Goal: Task Accomplishment & Management: Manage account settings

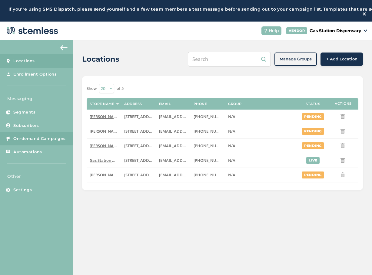
click at [34, 138] on link "On-demand Campaigns" at bounding box center [36, 138] width 73 height 13
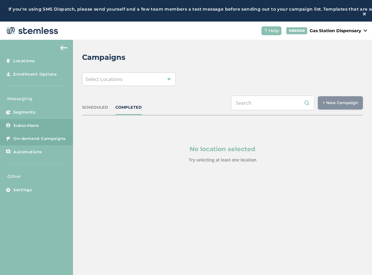
click at [29, 126] on span "Subscribers" at bounding box center [26, 126] width 26 height 6
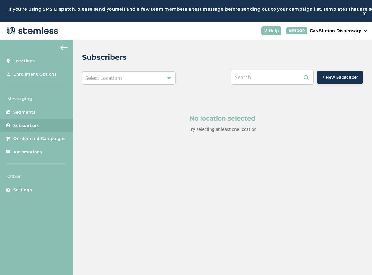
click at [154, 85] on div "Select Locations" at bounding box center [129, 77] width 94 height 13
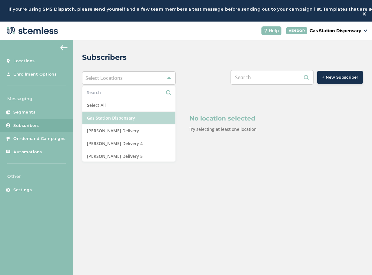
click at [143, 123] on li "Gas Station Dispensary" at bounding box center [128, 118] width 93 height 13
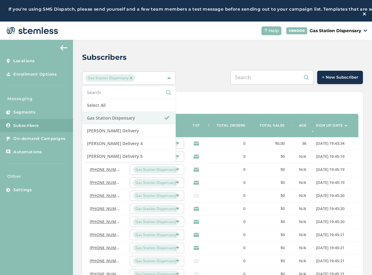
click at [338, 80] on span "+ New Subscriber" at bounding box center [340, 77] width 36 height 6
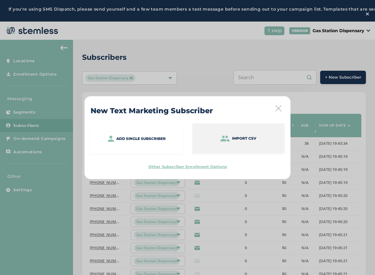
click at [237, 139] on p "Import CSV" at bounding box center [244, 138] width 24 height 5
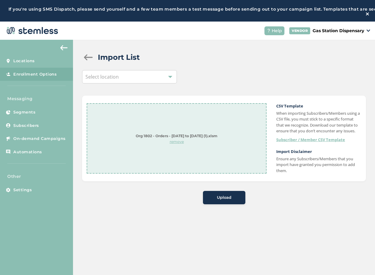
click at [209, 200] on div "Upload" at bounding box center [224, 197] width 33 height 6
click at [136, 81] on div "Select location" at bounding box center [129, 76] width 95 height 13
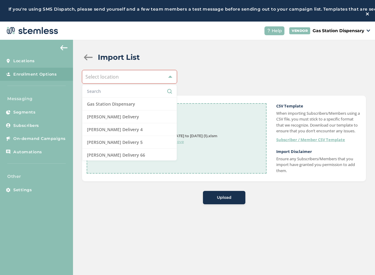
click at [138, 109] on li "Gas Station Dispensary" at bounding box center [129, 104] width 94 height 13
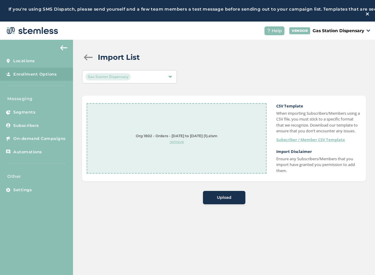
click at [225, 200] on span "Upload" at bounding box center [224, 197] width 15 height 6
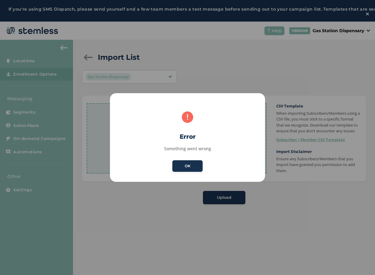
click at [203, 162] on div "OK No Cancel" at bounding box center [187, 166] width 33 height 14
drag, startPoint x: 202, startPoint y: 163, endPoint x: 200, endPoint y: 164, distance: 3.1
click at [200, 164] on div "OK No Cancel" at bounding box center [187, 166] width 33 height 14
click at [200, 164] on button "OK" at bounding box center [188, 166] width 30 height 12
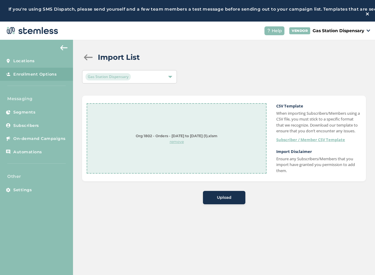
click at [209, 200] on div "Upload" at bounding box center [224, 197] width 33 height 6
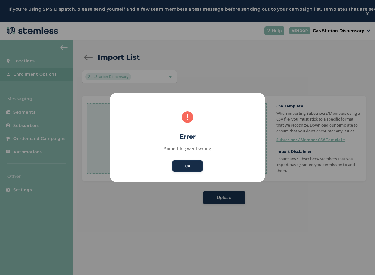
click at [182, 169] on button "OK" at bounding box center [188, 166] width 30 height 12
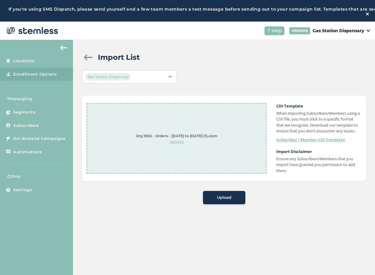
click at [180, 144] on p "remove" at bounding box center [177, 141] width 82 height 5
click at [179, 156] on div "Drag and drop or browse" at bounding box center [176, 138] width 27 height 36
click at [231, 200] on div "Upload" at bounding box center [224, 197] width 33 height 6
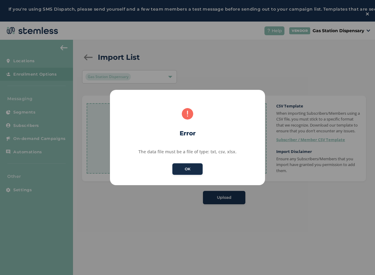
click at [189, 164] on button "OK" at bounding box center [188, 169] width 30 height 12
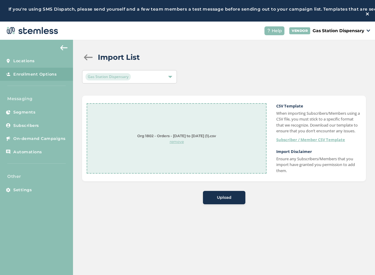
click at [223, 202] on button "Upload" at bounding box center [224, 197] width 42 height 13
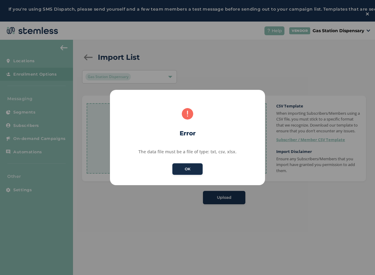
click at [183, 166] on button "OK" at bounding box center [188, 169] width 30 height 12
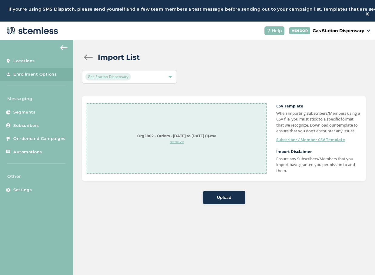
click at [176, 144] on p "remove" at bounding box center [176, 141] width 79 height 5
click at [174, 156] on p "browse" at bounding box center [176, 153] width 27 height 5
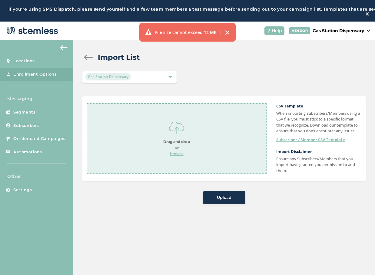
click at [226, 31] on img at bounding box center [227, 32] width 5 height 5
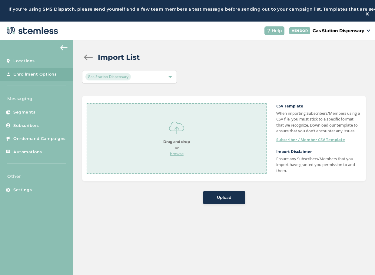
click at [171, 153] on div "Drag and drop or browse" at bounding box center [176, 138] width 27 height 36
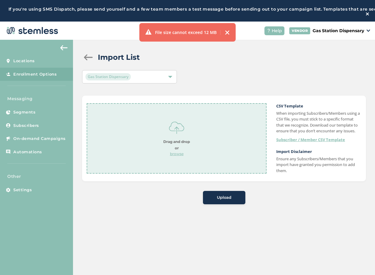
drag, startPoint x: 231, startPoint y: 30, endPoint x: 224, endPoint y: 33, distance: 8.1
click at [228, 31] on div "File size cannot exceed 12 MB" at bounding box center [187, 32] width 96 height 18
click at [222, 33] on div at bounding box center [224, 32] width 9 height 5
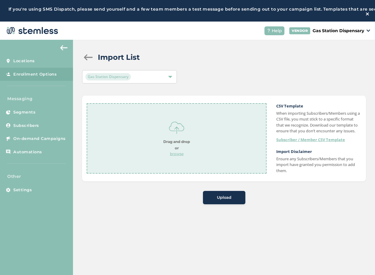
click at [176, 150] on strong "Drag and drop or" at bounding box center [176, 144] width 27 height 11
click at [219, 200] on span "Upload" at bounding box center [224, 197] width 15 height 6
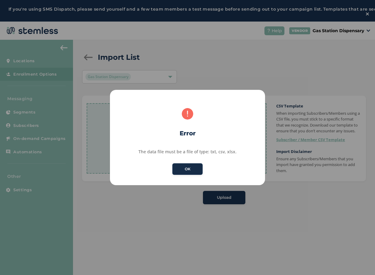
click at [187, 166] on button "OK" at bounding box center [188, 169] width 30 height 12
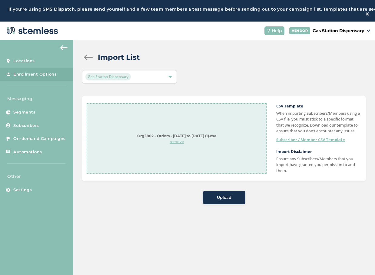
click at [214, 200] on div "Upload" at bounding box center [224, 197] width 33 height 6
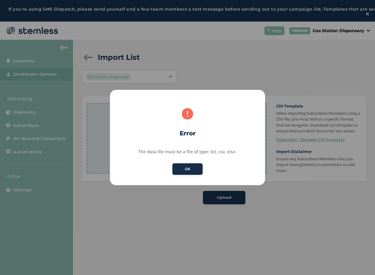
click at [175, 169] on button "OK" at bounding box center [188, 169] width 30 height 12
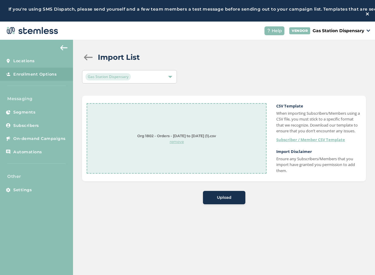
click at [170, 144] on p "remove" at bounding box center [176, 141] width 79 height 5
click at [179, 156] on p "browse" at bounding box center [176, 153] width 27 height 5
click at [201, 155] on div "Drag and drop or browse" at bounding box center [177, 138] width 180 height 70
click at [179, 156] on p "browse" at bounding box center [176, 153] width 27 height 5
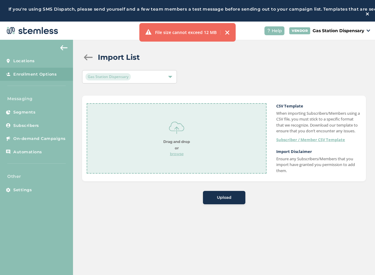
click at [175, 156] on p "browse" at bounding box center [176, 153] width 27 height 5
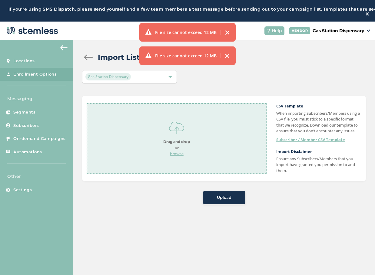
click at [221, 61] on div "File size cannot exceed 12 MB" at bounding box center [187, 55] width 96 height 18
click at [227, 57] on img at bounding box center [227, 55] width 5 height 5
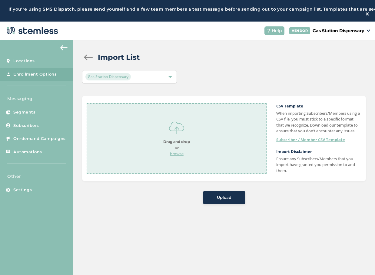
click at [173, 121] on div "Drag and drop or browse" at bounding box center [177, 138] width 180 height 70
click at [229, 200] on span "Upload" at bounding box center [224, 197] width 15 height 6
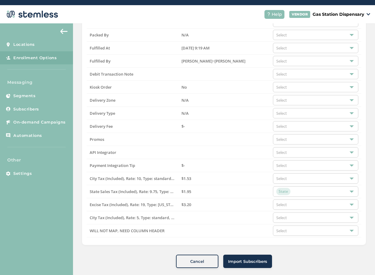
scroll to position [25, 0]
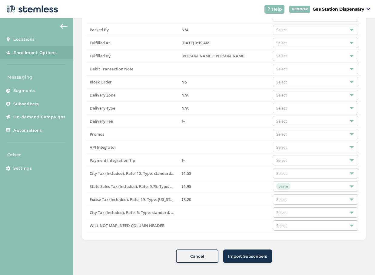
click at [235, 255] on span "Import Subscribers" at bounding box center [247, 256] width 39 height 6
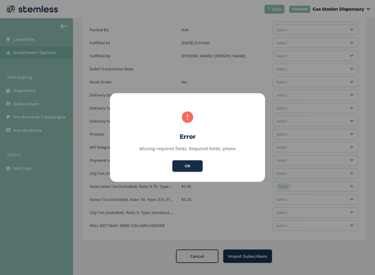
click at [182, 169] on button "OK" at bounding box center [188, 166] width 30 height 12
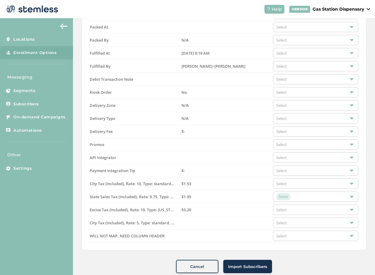
scroll to position [676, 0]
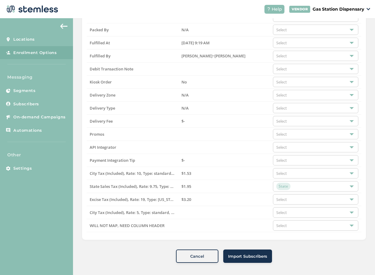
click at [247, 257] on span "Import Subscribers" at bounding box center [247, 256] width 39 height 6
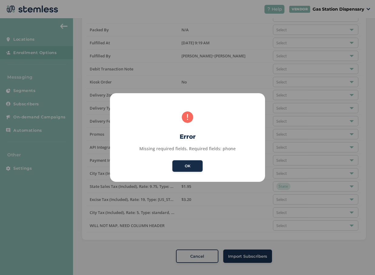
click at [195, 166] on button "OK" at bounding box center [188, 166] width 30 height 12
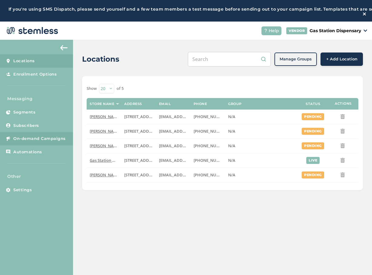
click at [39, 145] on link "On-demand Campaigns" at bounding box center [36, 138] width 73 height 13
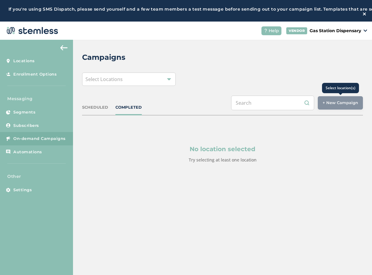
click at [331, 108] on div "+ New Campaign" at bounding box center [340, 102] width 45 height 13
click at [265, 109] on input "text" at bounding box center [272, 103] width 83 height 15
click at [97, 76] on div "Select Locations" at bounding box center [129, 78] width 94 height 13
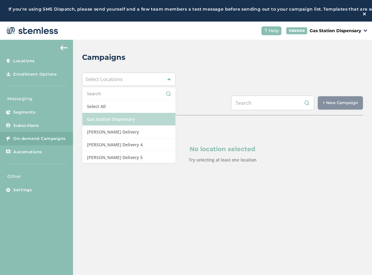
click at [122, 126] on li "Gas Station Dispensary" at bounding box center [128, 119] width 93 height 13
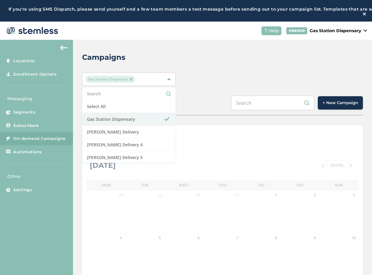
click at [328, 106] on span "+ New Campaign" at bounding box center [340, 103] width 35 height 6
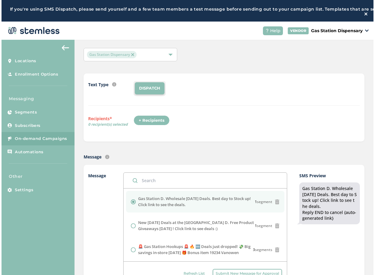
scroll to position [91, 0]
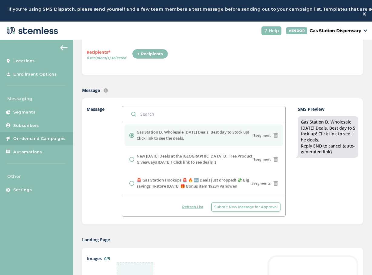
click at [222, 207] on span "Submit New Message for Approval" at bounding box center [245, 206] width 63 height 5
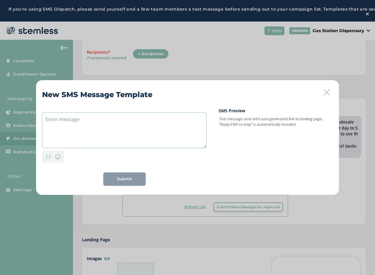
click at [121, 134] on textarea at bounding box center [124, 130] width 165 height 36
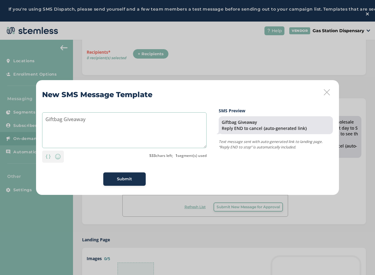
click at [105, 123] on textarea "Giftbag Giveaway" at bounding box center [124, 130] width 165 height 36
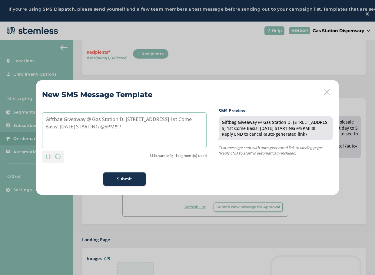
type textarea "Giftbag Giveaway @ Gas Station D. 19234 Vanowen St. 1st Come Basis! FRIDAY STAR…"
click at [114, 180] on div "Submit" at bounding box center [124, 179] width 33 height 6
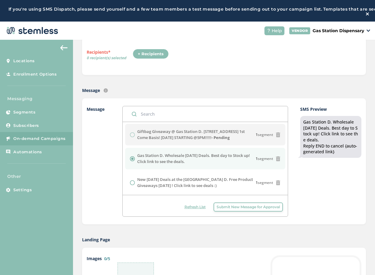
scroll to position [0, 0]
